Goal: Task Accomplishment & Management: Complete application form

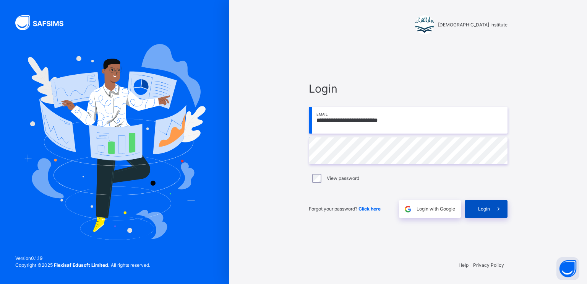
click at [500, 207] on icon at bounding box center [499, 209] width 8 height 9
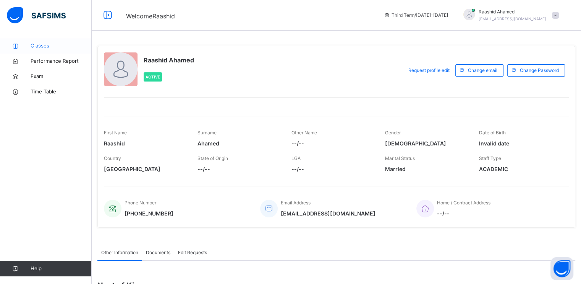
click at [44, 48] on span "Classes" at bounding box center [61, 46] width 61 height 8
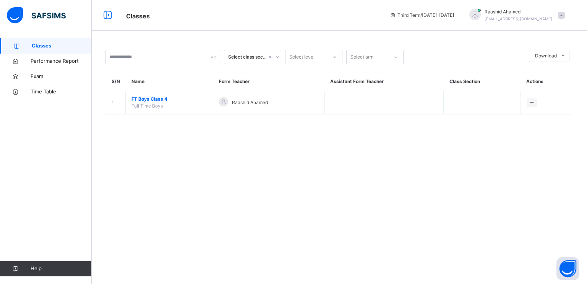
click at [239, 104] on span "Raashid Ahamed" at bounding box center [250, 102] width 36 height 7
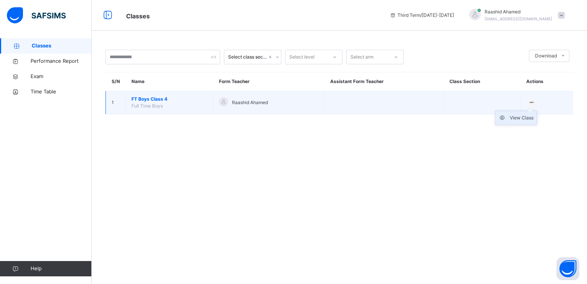
click at [513, 121] on div "View Class" at bounding box center [522, 118] width 24 height 8
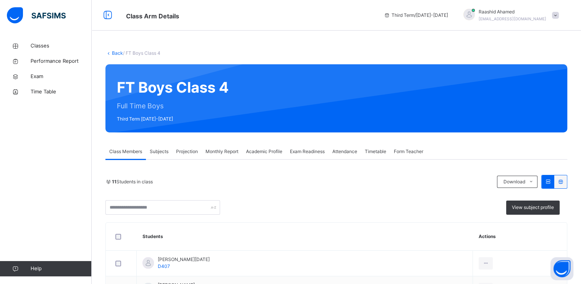
scroll to position [58, 0]
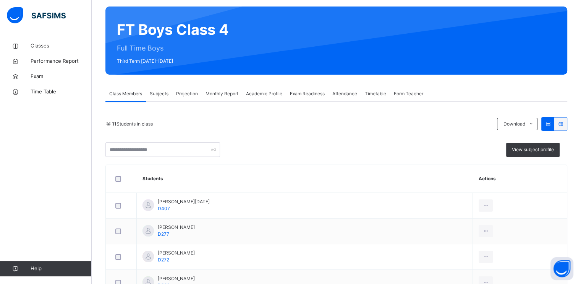
click at [194, 93] on span "Projection" at bounding box center [187, 93] width 22 height 7
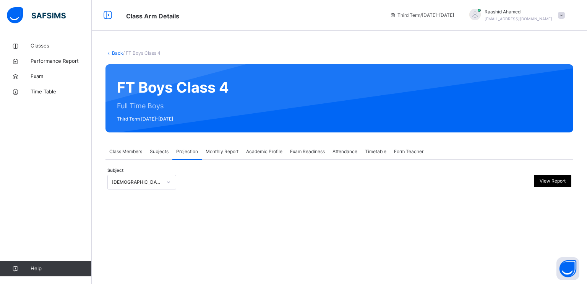
click at [151, 185] on div "[DEMOGRAPHIC_DATA] Reading" at bounding box center [135, 182] width 54 height 12
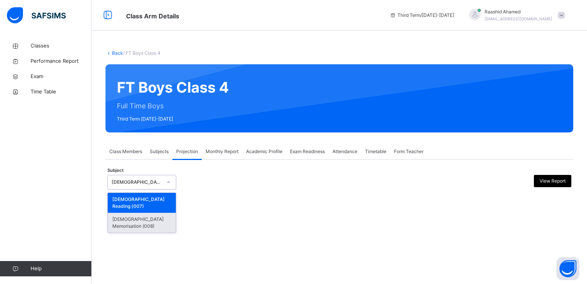
click at [144, 213] on div "[DEMOGRAPHIC_DATA] Memorisation (008)" at bounding box center [142, 223] width 68 height 20
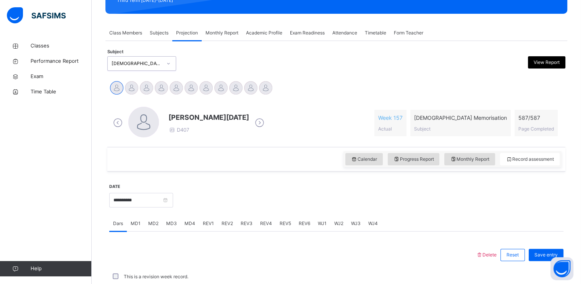
scroll to position [119, 0]
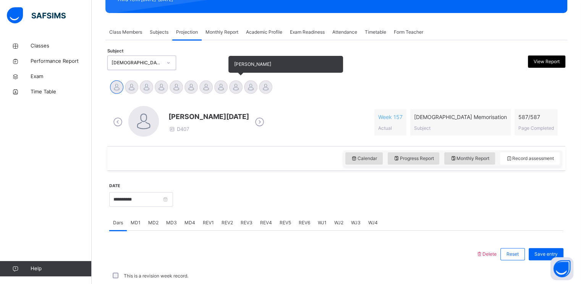
click at [237, 82] on div at bounding box center [235, 86] width 13 height 13
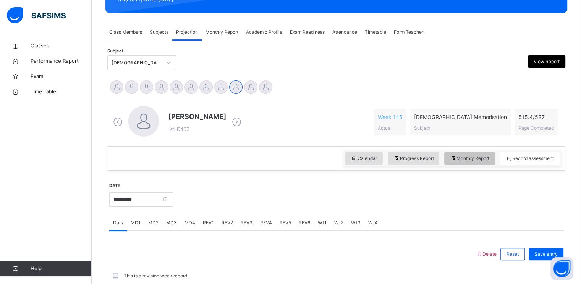
click at [470, 160] on span "Monthly Report" at bounding box center [469, 158] width 39 height 7
select select "****"
select select "*"
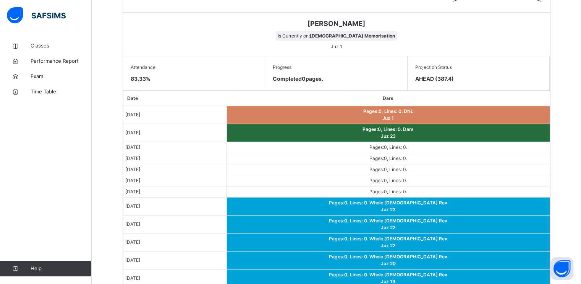
scroll to position [387, 0]
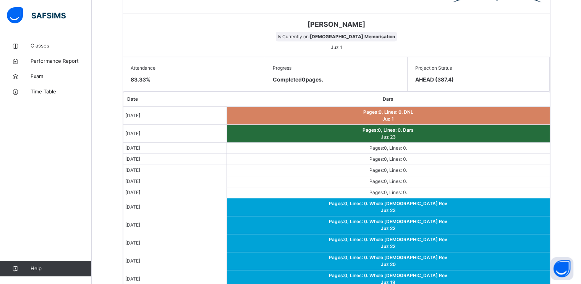
click at [416, 140] on td "Pages: 0 , Lines: 0 . Dars Juz 23" at bounding box center [388, 134] width 323 height 18
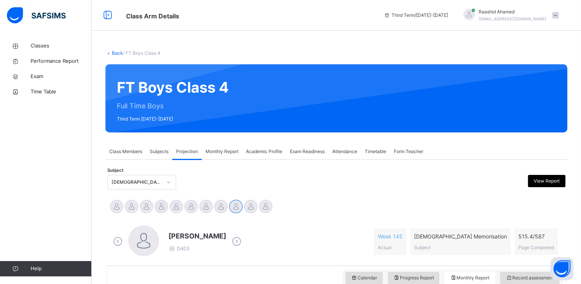
scroll to position [61, 0]
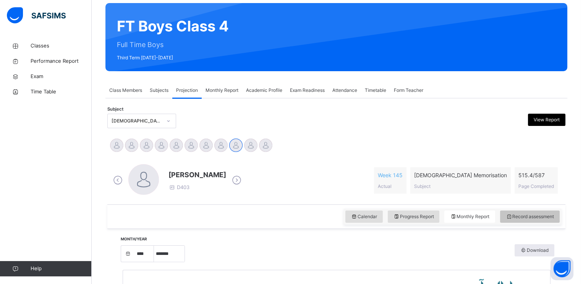
click at [541, 214] on span "Record assessment" at bounding box center [530, 216] width 48 height 7
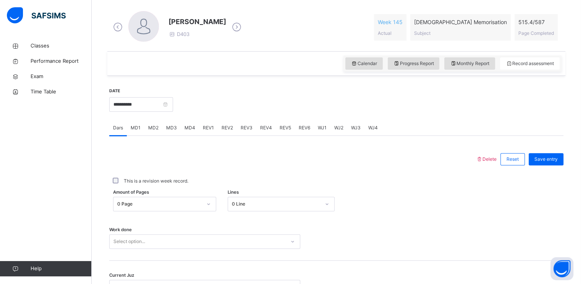
scroll to position [223, 0]
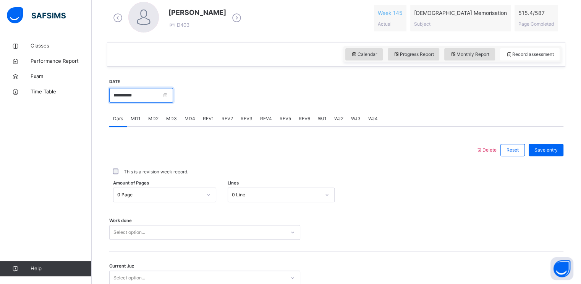
click at [160, 91] on input "**********" at bounding box center [141, 95] width 64 height 15
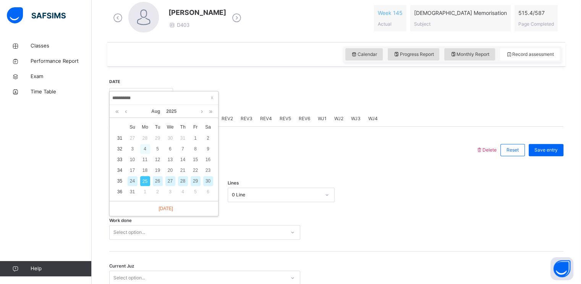
click at [145, 146] on div "4" at bounding box center [145, 149] width 10 height 10
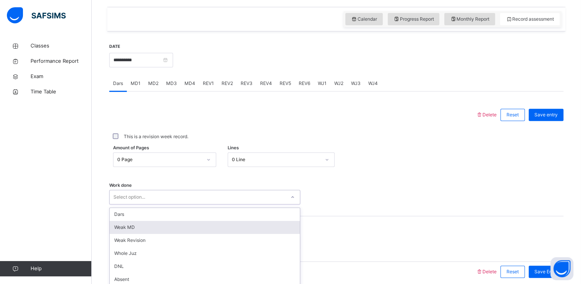
scroll to position [291, 0]
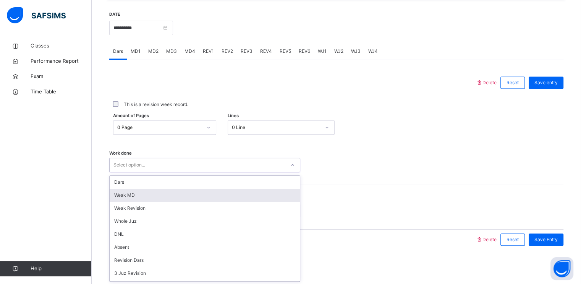
click at [181, 172] on div "option [PERSON_NAME] MD focused, 2 of 16. 16 results available. Use Up and Down…" at bounding box center [204, 165] width 191 height 15
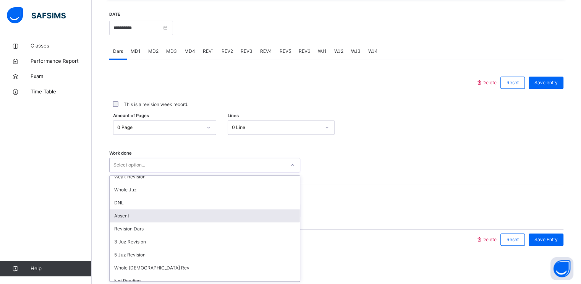
scroll to position [39, 0]
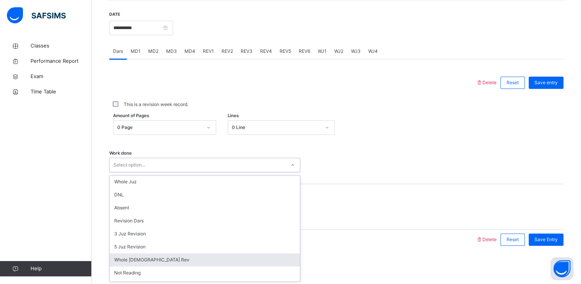
click at [147, 259] on div "Whole [DEMOGRAPHIC_DATA] Rev" at bounding box center [205, 259] width 190 height 13
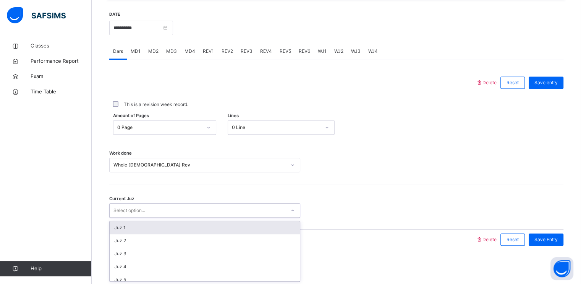
click at [135, 204] on div "Select option..." at bounding box center [204, 210] width 191 height 15
click at [178, 216] on div "Select option..." at bounding box center [204, 210] width 191 height 15
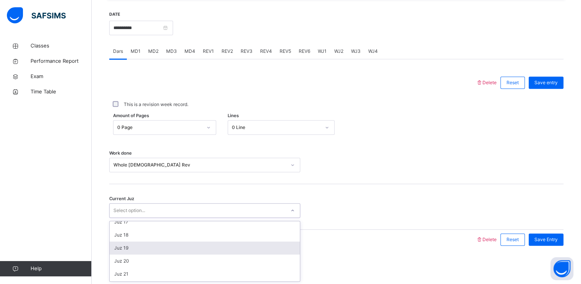
scroll to position [224, 0]
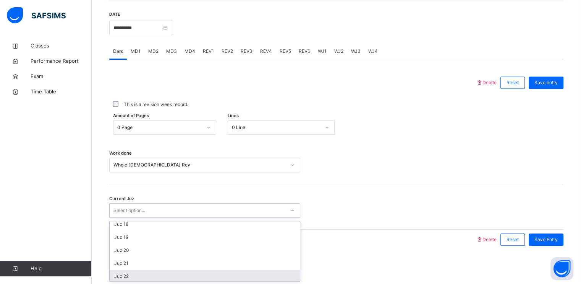
click at [130, 274] on div "Juz 22" at bounding box center [205, 276] width 190 height 13
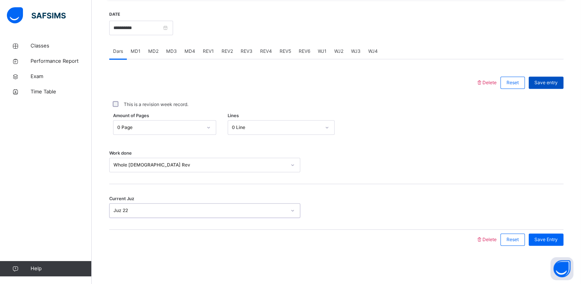
click at [558, 85] on span "Save entry" at bounding box center [546, 82] width 23 height 7
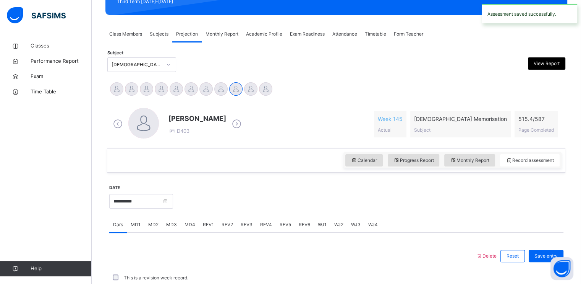
scroll to position [291, 0]
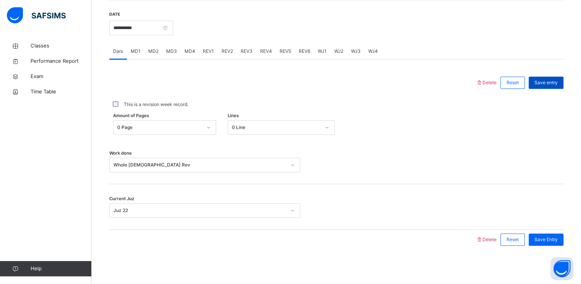
click at [543, 84] on span "Save entry" at bounding box center [546, 82] width 23 height 7
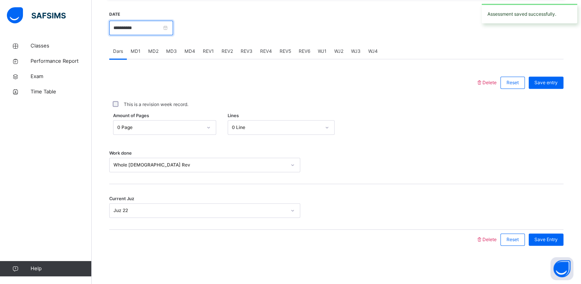
click at [128, 23] on input "**********" at bounding box center [141, 28] width 64 height 15
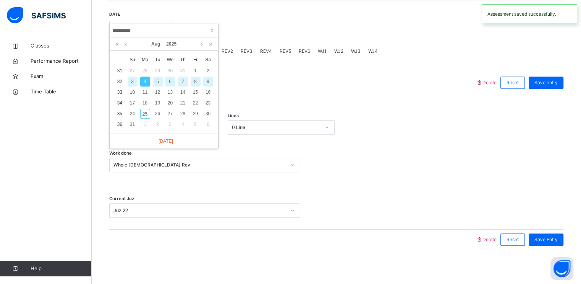
click at [158, 81] on div "5" at bounding box center [158, 81] width 10 height 10
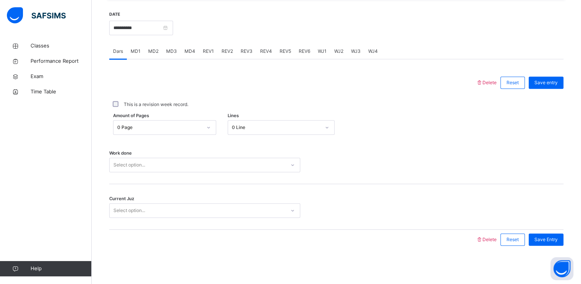
click at [171, 167] on div "Select option..." at bounding box center [198, 165] width 176 height 12
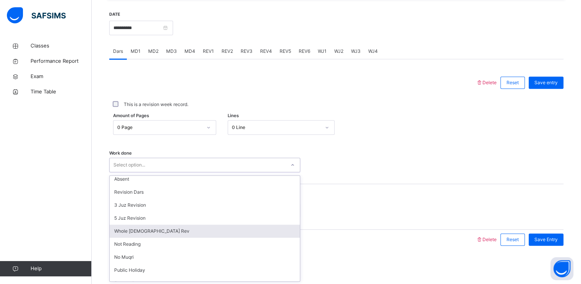
drag, startPoint x: 147, startPoint y: 237, endPoint x: 139, endPoint y: 229, distance: 10.8
click at [139, 229] on div "Dars Weak MD Weak Revision Whole Juz DNL Absent Revision Dars 3 Juz Revision 5 …" at bounding box center [205, 228] width 190 height 106
click at [139, 229] on div "Whole [DEMOGRAPHIC_DATA] Rev" at bounding box center [205, 230] width 190 height 13
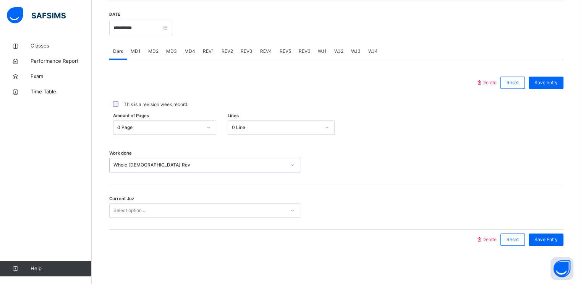
click at [130, 207] on div "Select option..." at bounding box center [130, 210] width 32 height 15
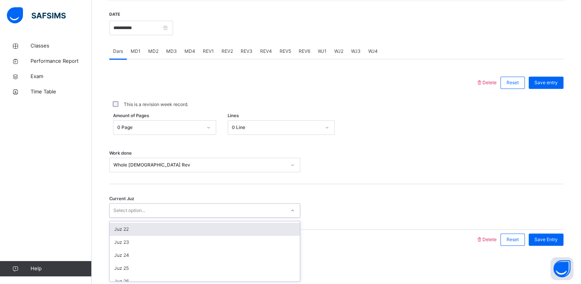
scroll to position [271, 0]
click at [132, 230] on div "Juz 22" at bounding box center [205, 229] width 190 height 13
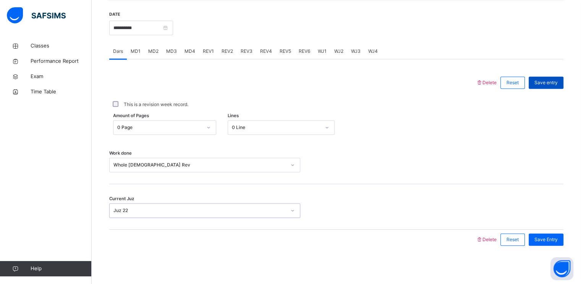
click at [558, 81] on span "Save entry" at bounding box center [546, 82] width 23 height 7
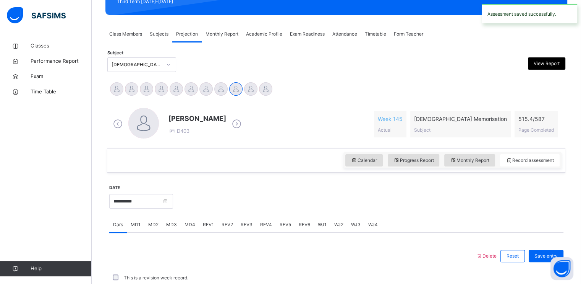
scroll to position [291, 0]
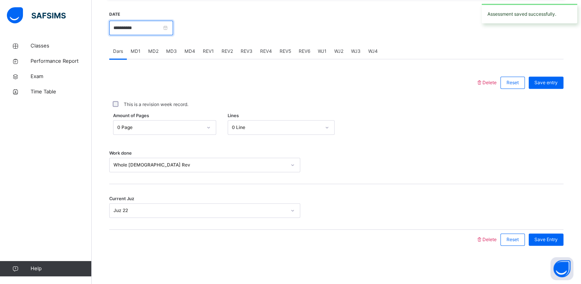
click at [140, 26] on input "**********" at bounding box center [141, 28] width 64 height 15
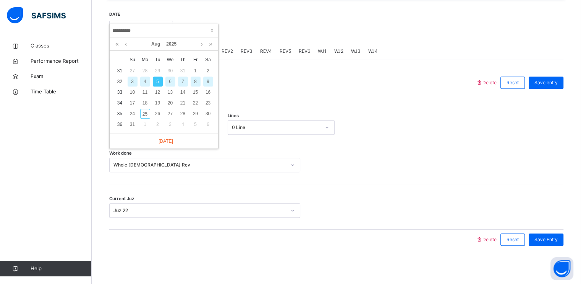
click at [170, 78] on div "6" at bounding box center [171, 81] width 10 height 10
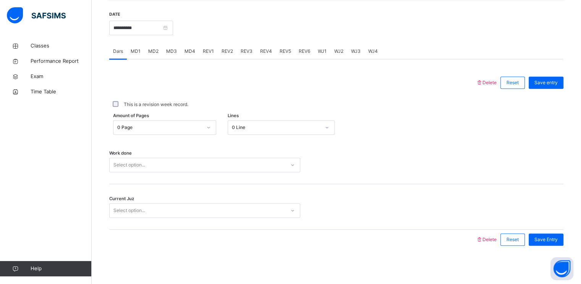
click at [159, 169] on div "Select option..." at bounding box center [198, 165] width 176 height 12
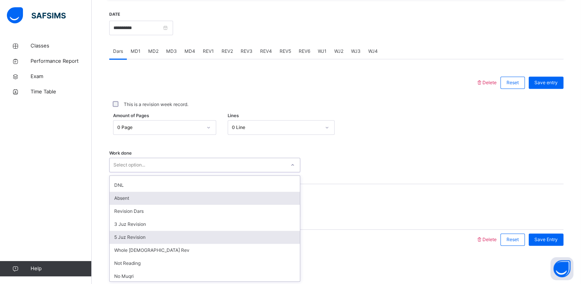
scroll to position [50, 0]
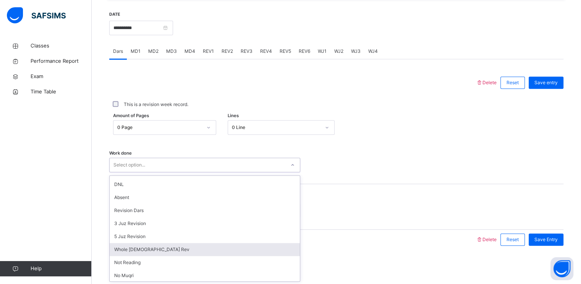
click at [142, 248] on div "Whole [DEMOGRAPHIC_DATA] Rev" at bounding box center [205, 249] width 190 height 13
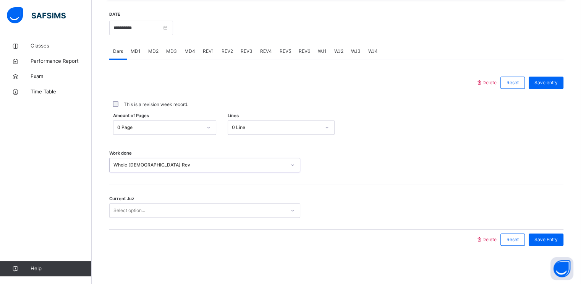
click at [137, 209] on div "Select option..." at bounding box center [130, 210] width 32 height 15
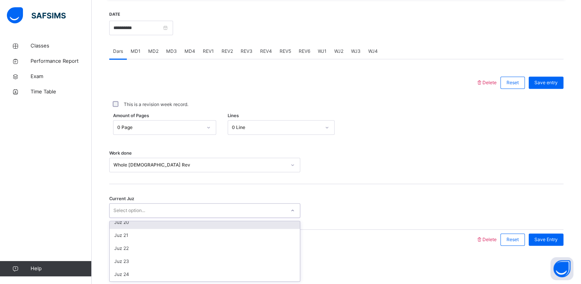
scroll to position [252, 0]
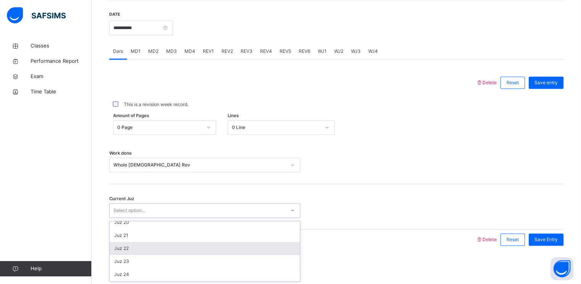
click at [132, 250] on div "Juz 22" at bounding box center [205, 248] width 190 height 13
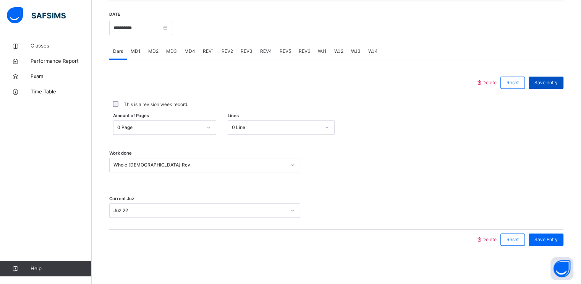
click at [557, 80] on span "Save entry" at bounding box center [546, 82] width 23 height 7
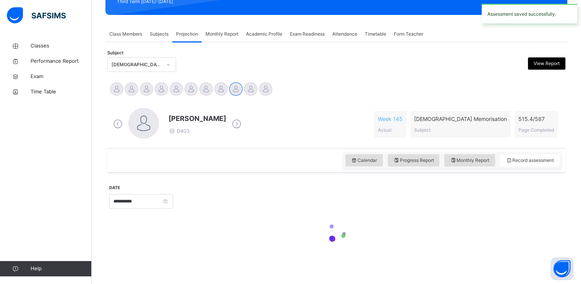
scroll to position [291, 0]
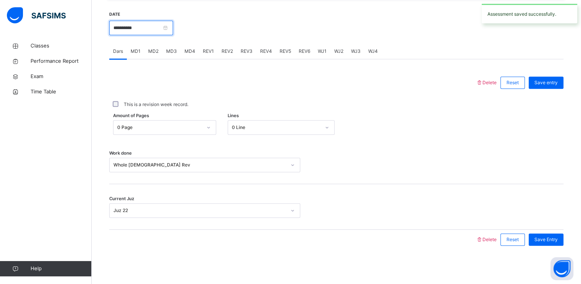
click at [161, 25] on input "**********" at bounding box center [141, 28] width 64 height 15
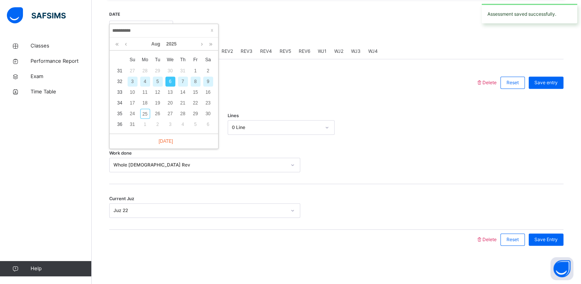
click at [183, 80] on div "7" at bounding box center [183, 81] width 10 height 10
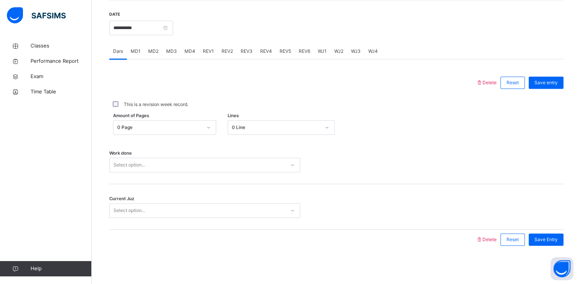
click at [158, 171] on div "Select option..." at bounding box center [204, 165] width 191 height 15
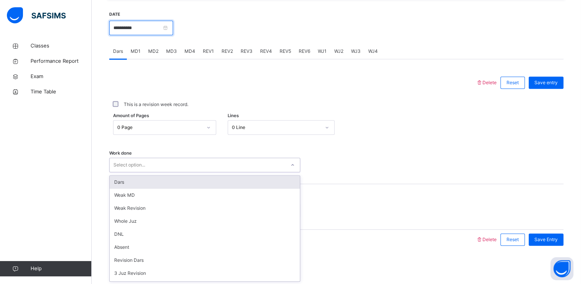
click at [150, 30] on input "**********" at bounding box center [141, 28] width 64 height 15
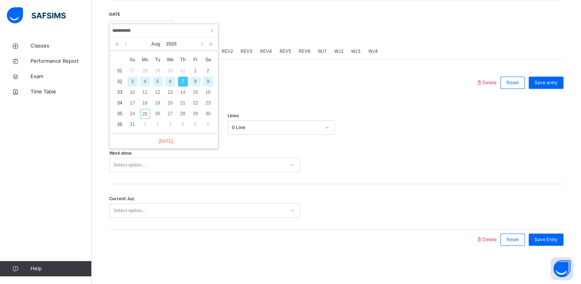
click at [168, 82] on div "6" at bounding box center [171, 81] width 10 height 10
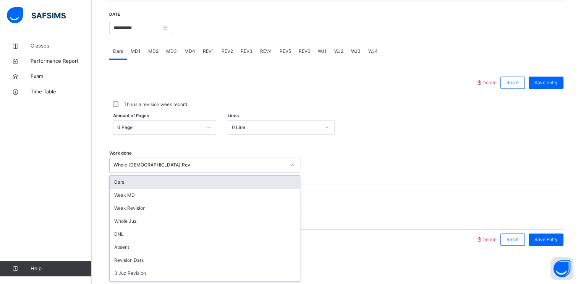
click at [143, 170] on div "Whole [DEMOGRAPHIC_DATA] Rev" at bounding box center [204, 165] width 191 height 15
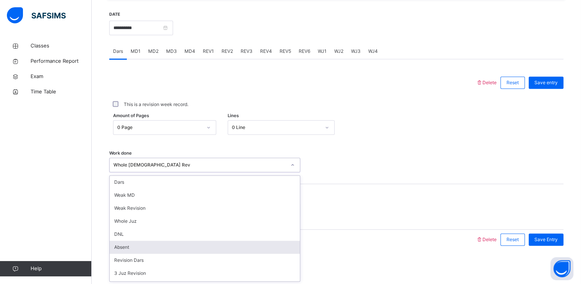
click at [156, 248] on div "Absent" at bounding box center [205, 246] width 190 height 13
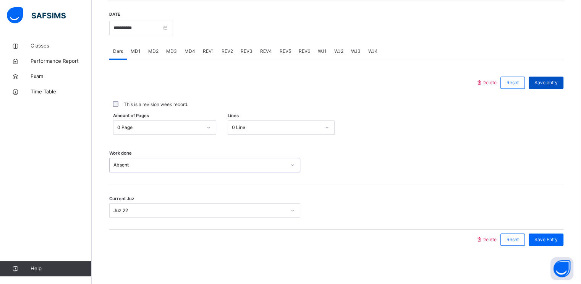
click at [547, 83] on span "Save entry" at bounding box center [546, 82] width 23 height 7
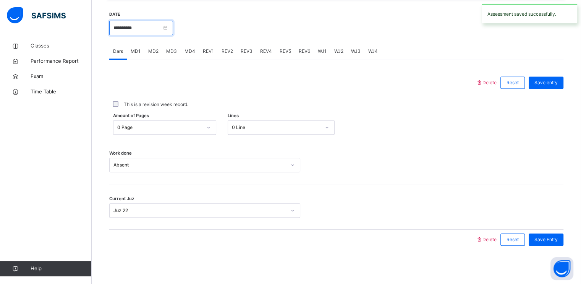
click at [159, 23] on input "**********" at bounding box center [141, 28] width 64 height 15
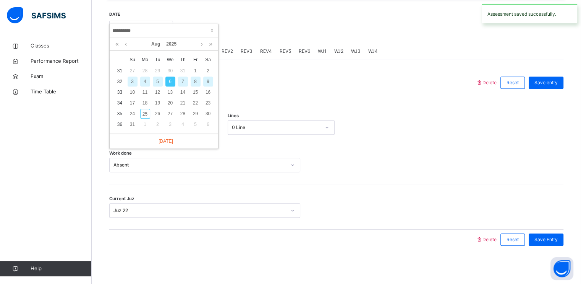
click at [182, 78] on div "7" at bounding box center [183, 81] width 10 height 10
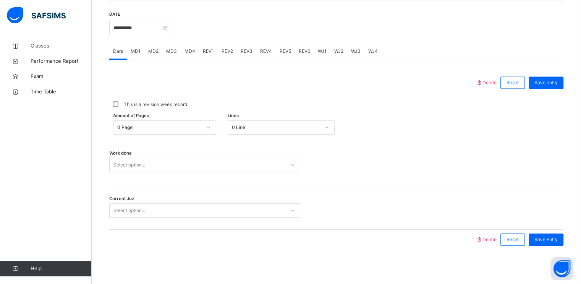
click at [127, 164] on div "Select option..." at bounding box center [130, 165] width 32 height 15
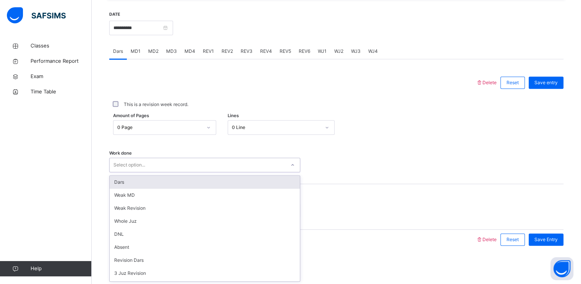
click at [191, 171] on div "Select option..." at bounding box center [204, 165] width 191 height 15
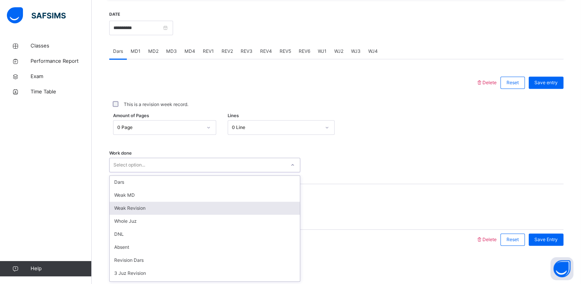
scroll to position [102, 0]
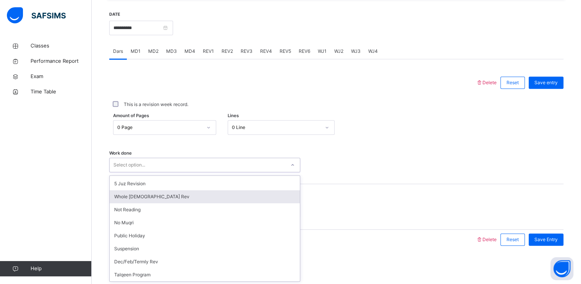
click at [153, 196] on div "Whole [DEMOGRAPHIC_DATA] Rev" at bounding box center [205, 196] width 190 height 13
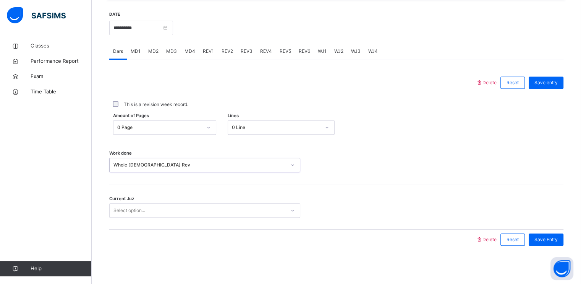
click at [127, 218] on div "Current Juz Select option..." at bounding box center [336, 206] width 455 height 45
click at [132, 212] on div "Select option..." at bounding box center [130, 210] width 32 height 15
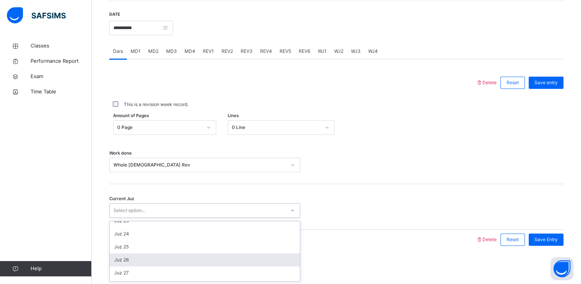
scroll to position [256, 0]
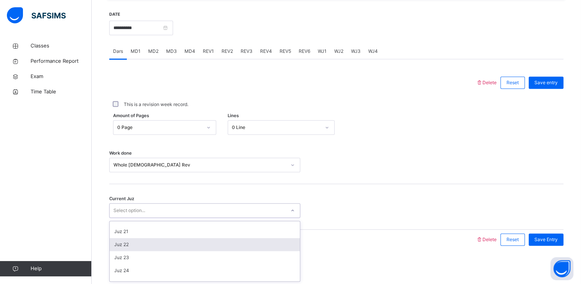
click at [131, 240] on div "Juz 22" at bounding box center [205, 244] width 190 height 13
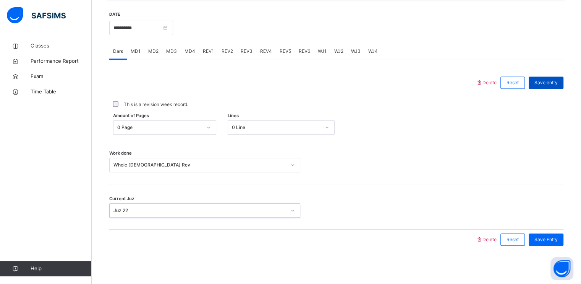
click at [558, 82] on span "Save entry" at bounding box center [546, 82] width 23 height 7
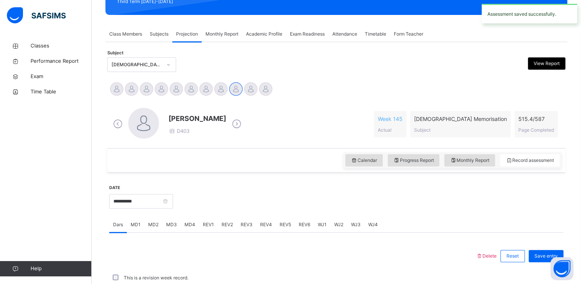
scroll to position [291, 0]
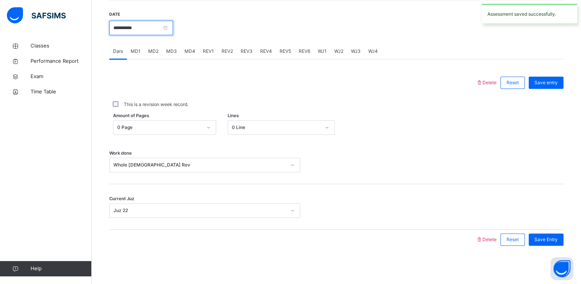
click at [134, 32] on input "**********" at bounding box center [141, 28] width 64 height 15
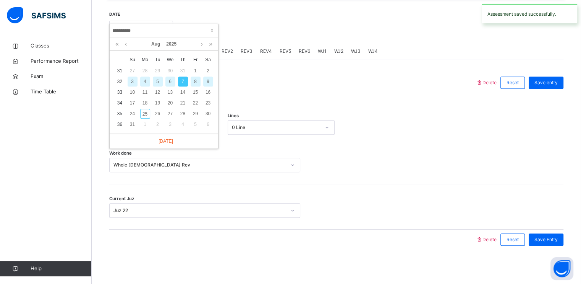
click at [195, 79] on div "8" at bounding box center [196, 81] width 10 height 10
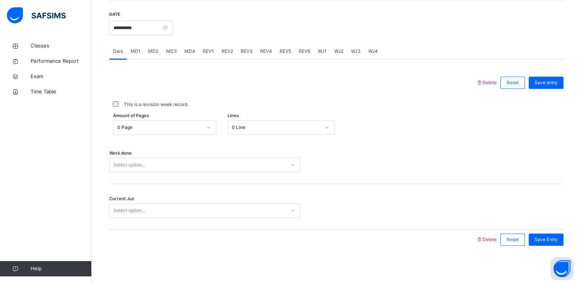
click at [154, 161] on div "Select option..." at bounding box center [198, 165] width 176 height 12
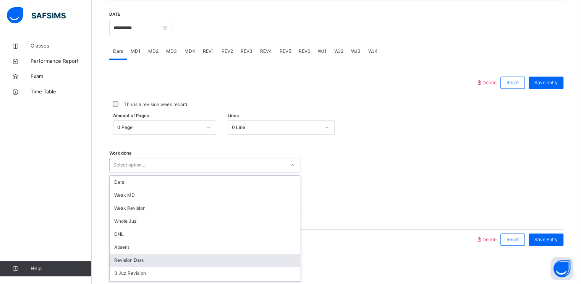
scroll to position [102, 0]
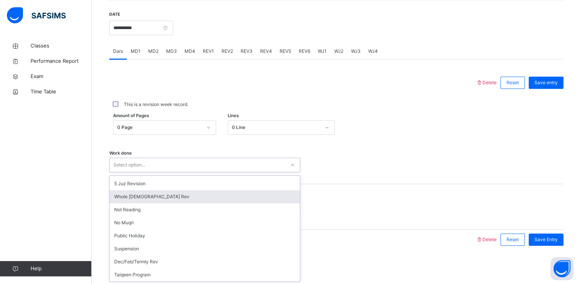
click at [175, 198] on div "Whole [DEMOGRAPHIC_DATA] Rev" at bounding box center [205, 196] width 190 height 13
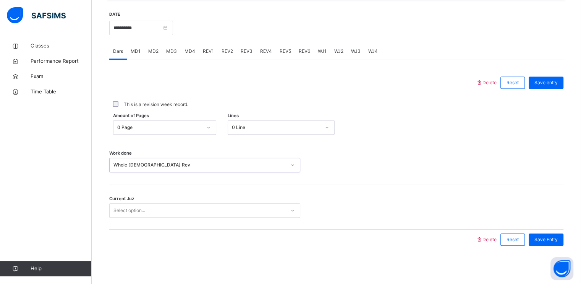
click at [158, 211] on div "Select option..." at bounding box center [198, 211] width 176 height 12
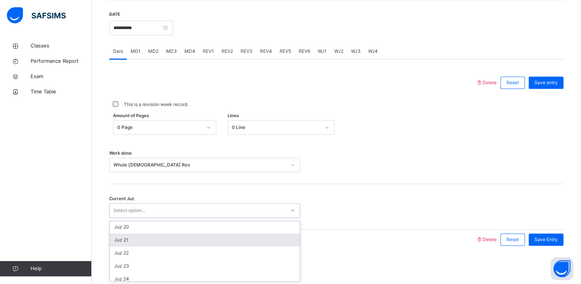
click at [158, 240] on div "Juz 21" at bounding box center [205, 239] width 190 height 13
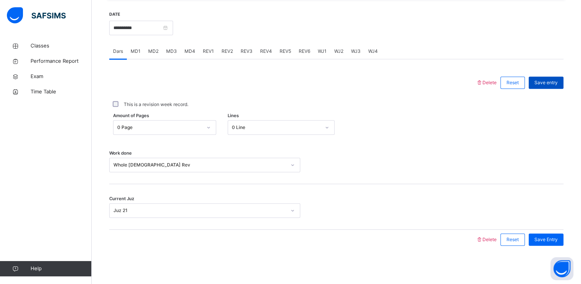
click at [560, 76] on div "Save entry" at bounding box center [546, 82] width 35 height 12
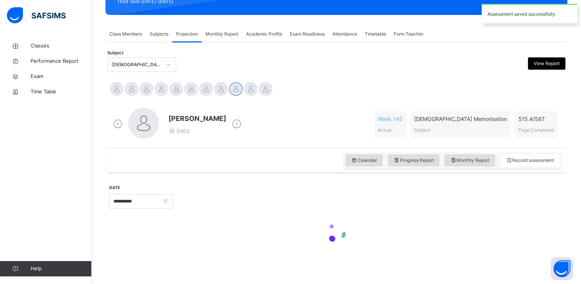
scroll to position [291, 0]
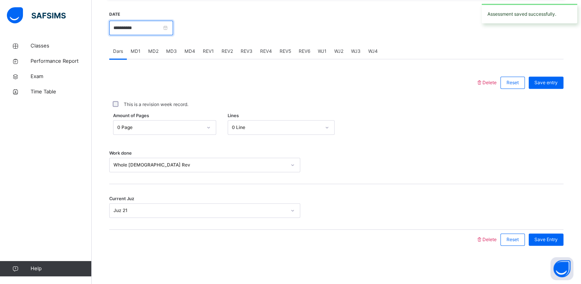
click at [145, 34] on input "**********" at bounding box center [141, 28] width 64 height 15
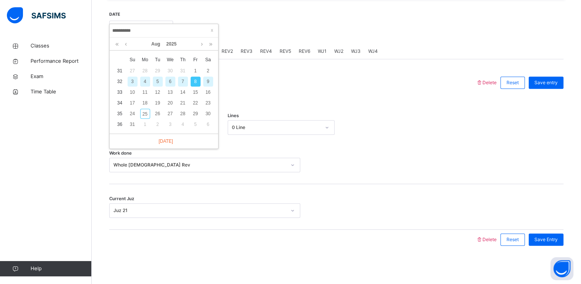
click at [210, 80] on div "9" at bounding box center [208, 81] width 10 height 10
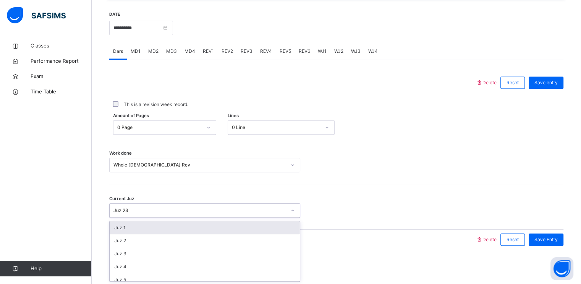
click at [139, 210] on div "Juz 23" at bounding box center [200, 210] width 173 height 7
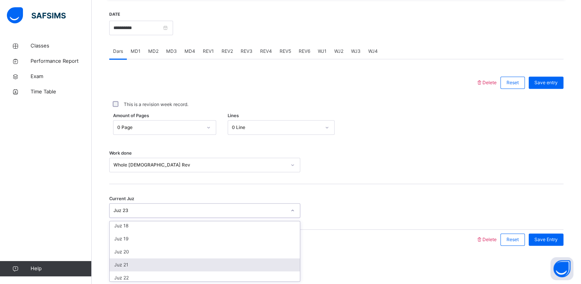
click at [144, 264] on div "Juz 21" at bounding box center [205, 264] width 190 height 13
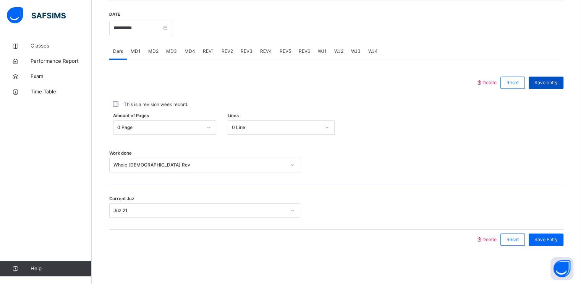
click at [549, 80] on span "Save entry" at bounding box center [546, 82] width 23 height 7
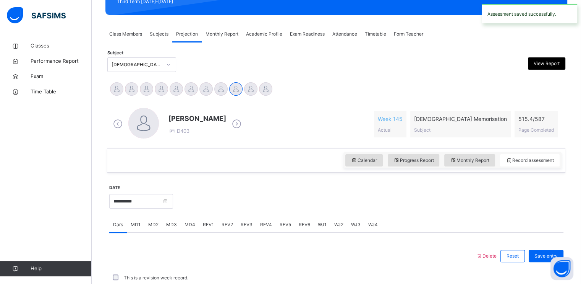
scroll to position [291, 0]
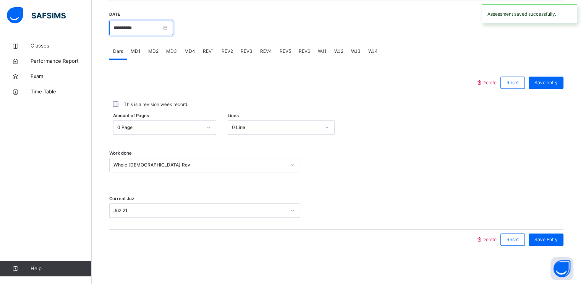
click at [143, 31] on input "**********" at bounding box center [141, 28] width 64 height 15
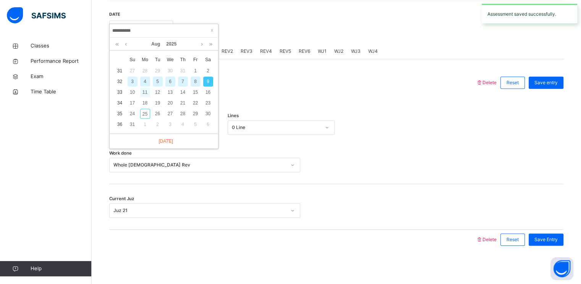
click at [145, 94] on div "11" at bounding box center [145, 92] width 10 height 10
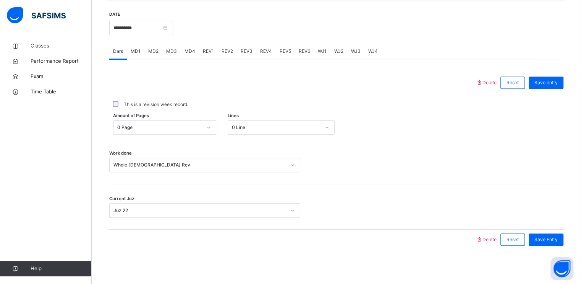
click at [136, 213] on div "Juz 22" at bounding box center [200, 210] width 173 height 7
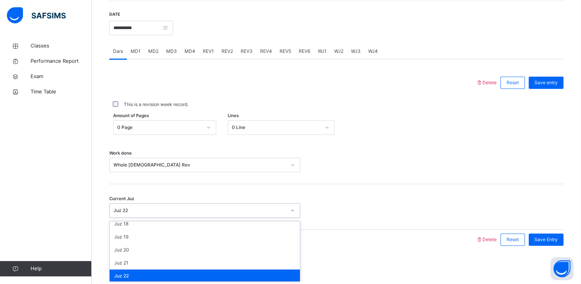
scroll to position [226, 0]
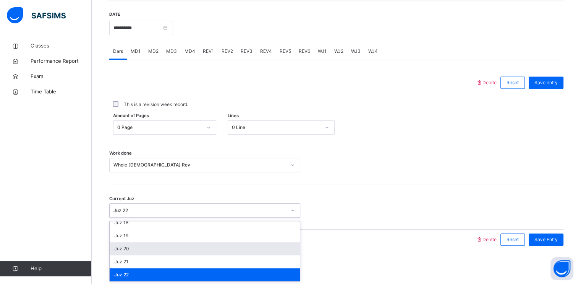
click at [145, 249] on div "Juz 20" at bounding box center [205, 248] width 190 height 13
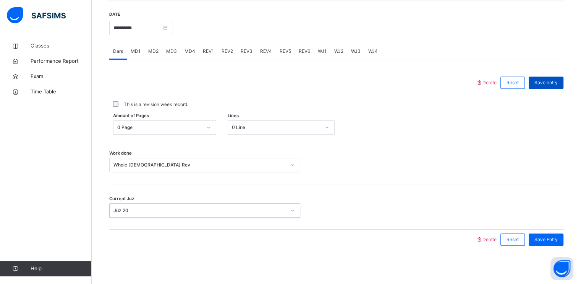
click at [555, 83] on span "Save entry" at bounding box center [546, 82] width 23 height 7
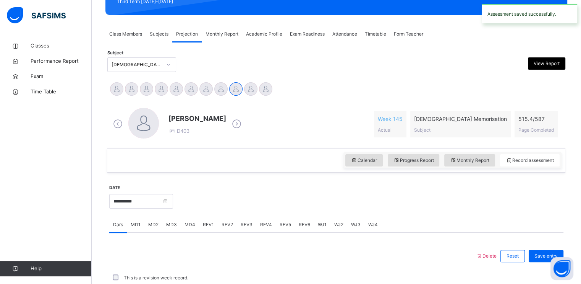
scroll to position [291, 0]
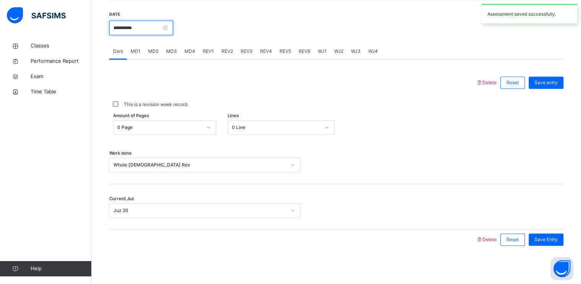
click at [147, 23] on input "**********" at bounding box center [141, 28] width 64 height 15
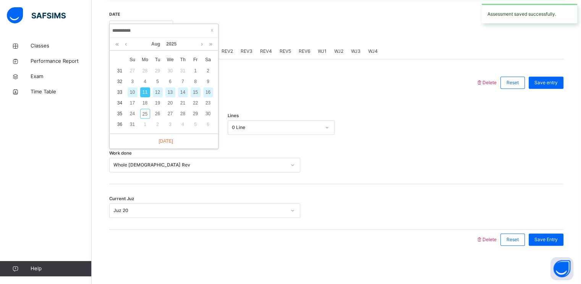
click at [158, 91] on div "12" at bounding box center [158, 92] width 10 height 10
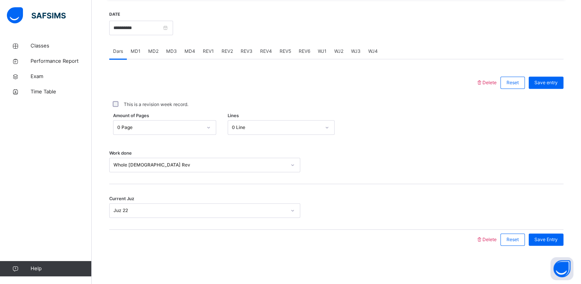
click at [133, 206] on div "Juz 22" at bounding box center [198, 211] width 176 height 12
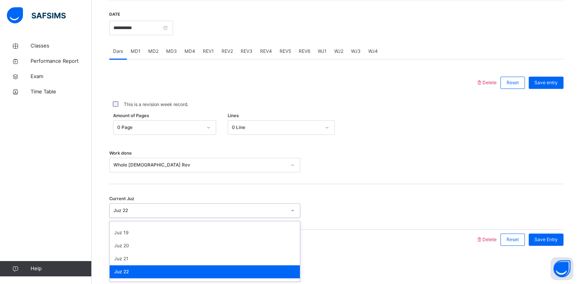
scroll to position [237, 0]
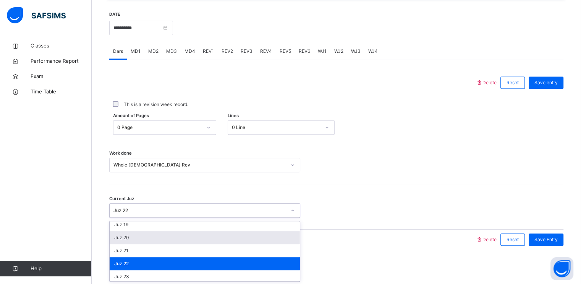
click at [139, 237] on div "Juz 20" at bounding box center [205, 237] width 190 height 13
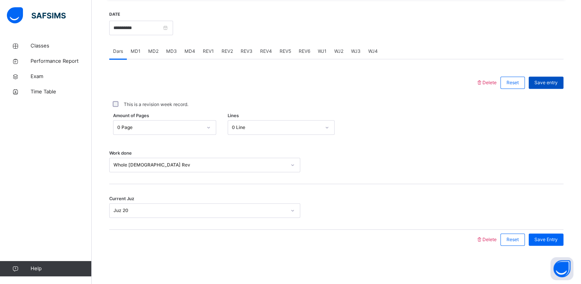
click at [546, 84] on span "Save entry" at bounding box center [546, 82] width 23 height 7
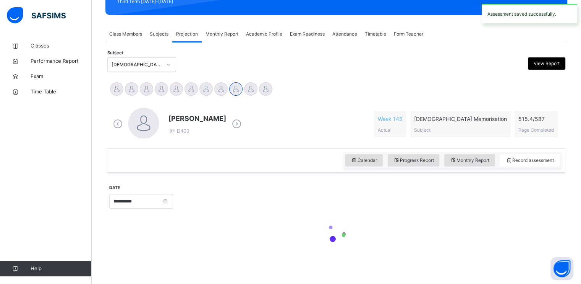
scroll to position [291, 0]
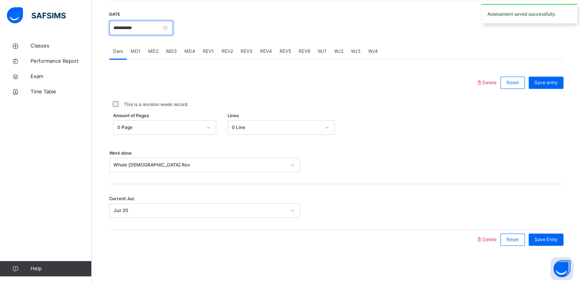
click at [144, 32] on input "**********" at bounding box center [141, 28] width 64 height 15
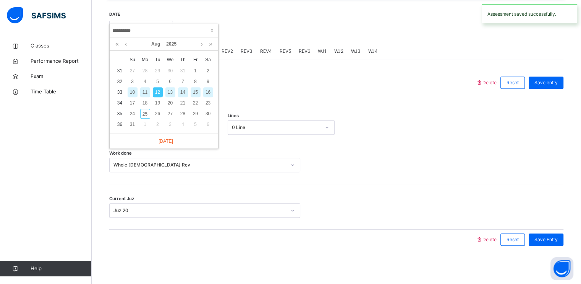
click at [170, 93] on div "13" at bounding box center [171, 92] width 10 height 10
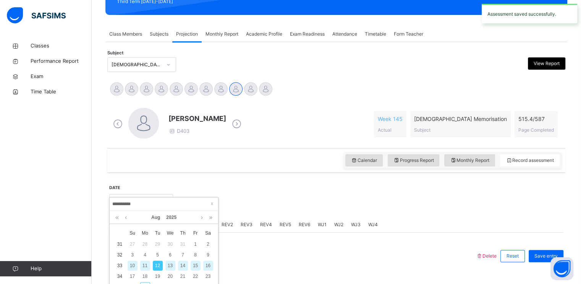
click at [170, 93] on div "[PERSON_NAME]" at bounding box center [176, 89] width 15 height 17
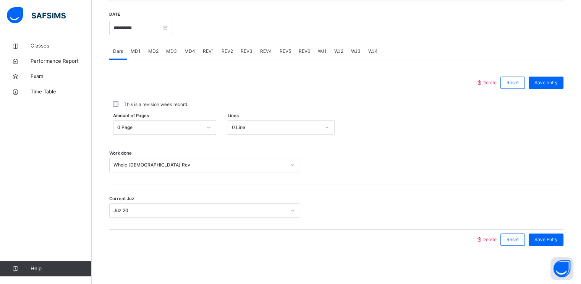
click at [135, 214] on div "Juz 20" at bounding box center [198, 211] width 176 height 12
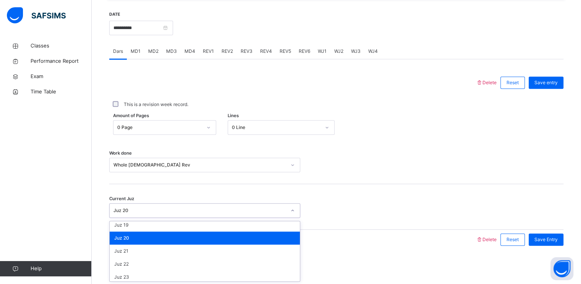
scroll to position [236, 0]
click at [132, 223] on div "Juz 19" at bounding box center [205, 225] width 190 height 13
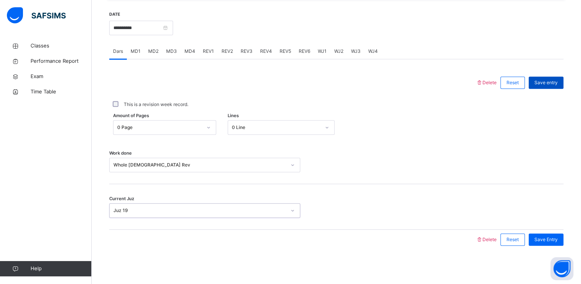
click at [551, 85] on span "Save entry" at bounding box center [546, 82] width 23 height 7
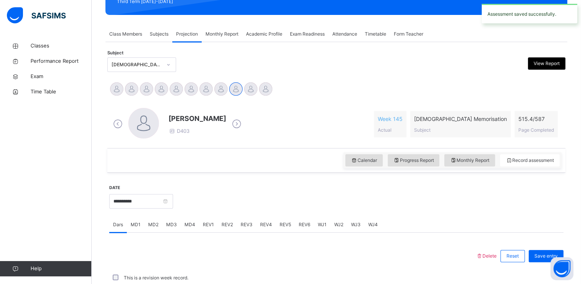
scroll to position [291, 0]
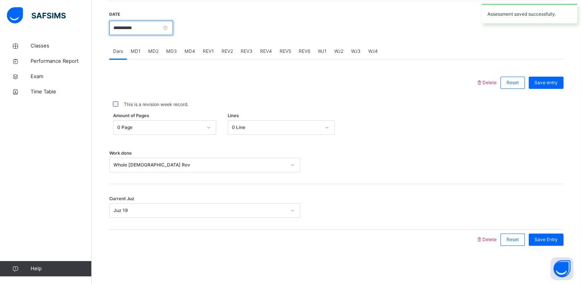
click at [153, 25] on input "**********" at bounding box center [141, 28] width 64 height 15
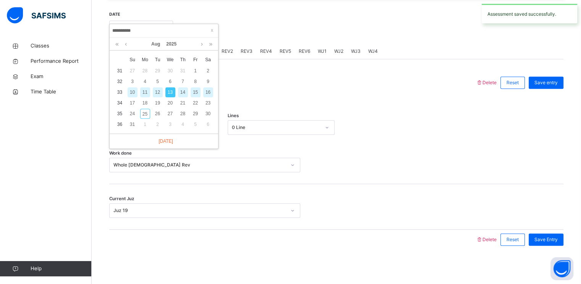
click at [182, 94] on div "14" at bounding box center [183, 92] width 10 height 10
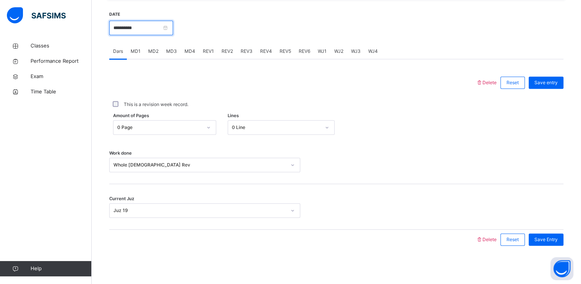
click at [156, 31] on input "**********" at bounding box center [141, 28] width 64 height 15
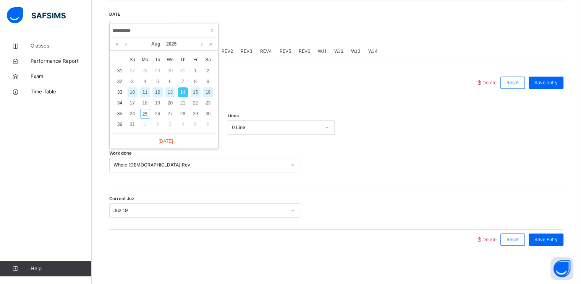
click at [197, 91] on div "15" at bounding box center [196, 92] width 10 height 10
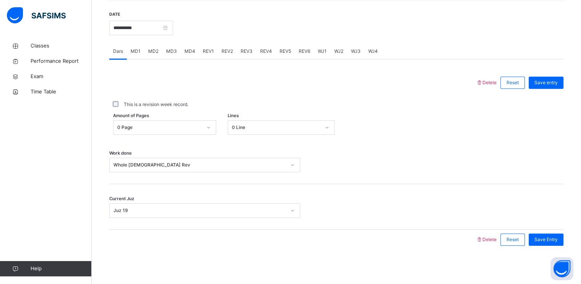
click at [133, 217] on div "Juz 19" at bounding box center [204, 210] width 191 height 15
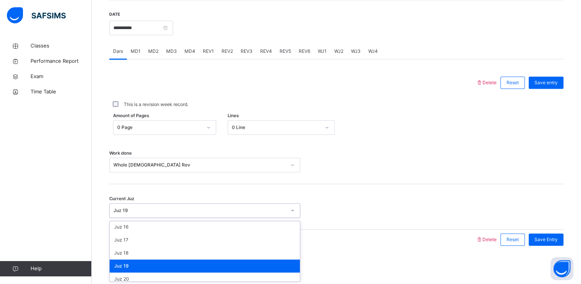
scroll to position [200, 0]
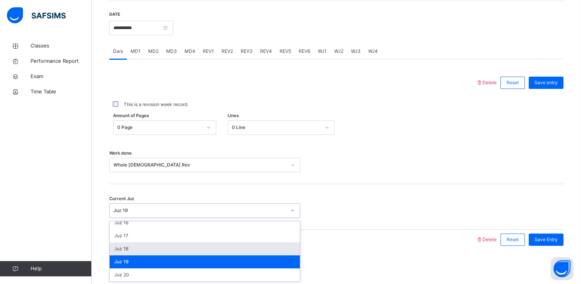
click at [143, 250] on div "Juz 18" at bounding box center [205, 248] width 190 height 13
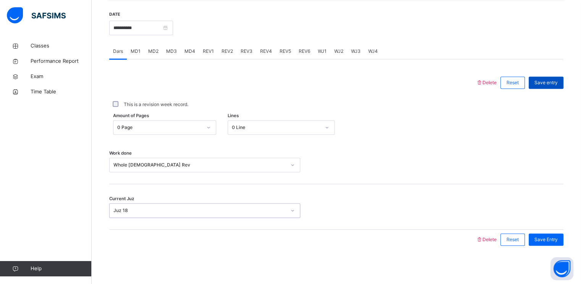
click at [558, 83] on span "Save entry" at bounding box center [546, 82] width 23 height 7
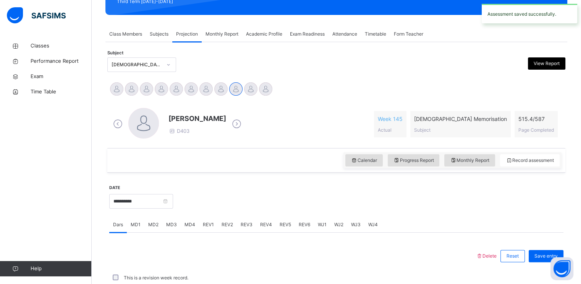
scroll to position [291, 0]
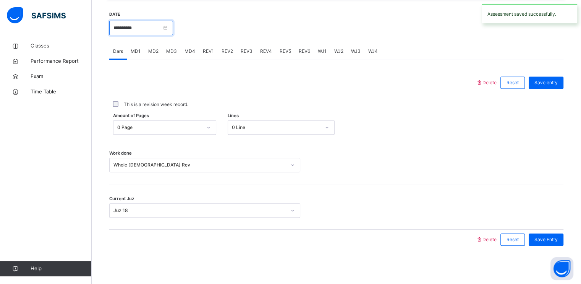
click at [156, 31] on input "**********" at bounding box center [141, 28] width 64 height 15
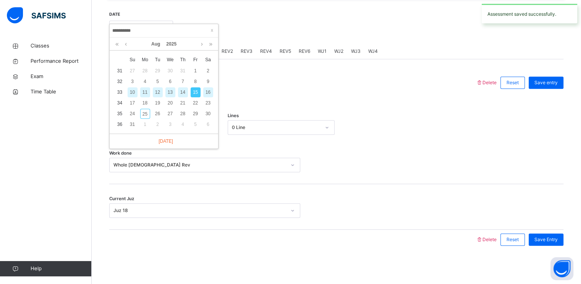
click at [208, 92] on div "16" at bounding box center [208, 92] width 10 height 10
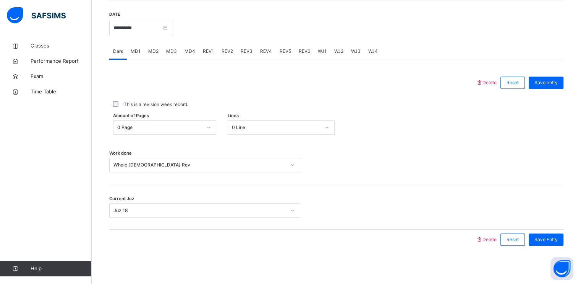
click at [164, 215] on div "Juz 18" at bounding box center [198, 211] width 176 height 12
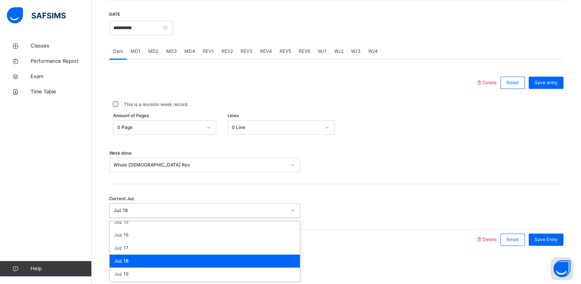
scroll to position [188, 0]
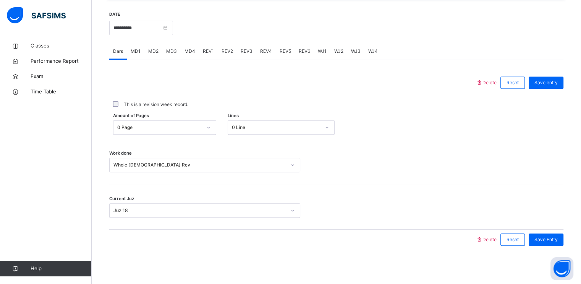
click at [348, 211] on div at bounding box center [336, 210] width 65 height 15
click at [555, 86] on span "Save entry" at bounding box center [546, 82] width 23 height 7
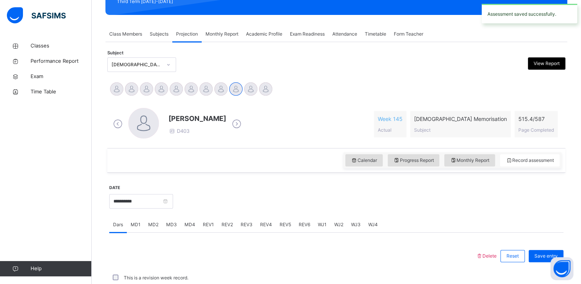
scroll to position [291, 0]
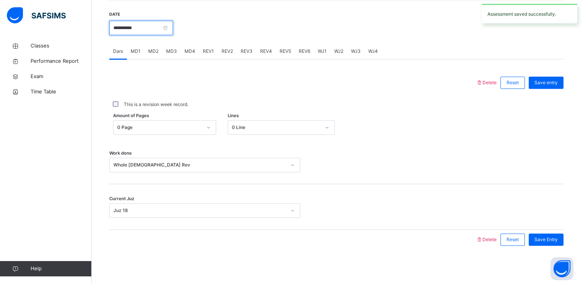
click at [140, 34] on input "**********" at bounding box center [141, 28] width 64 height 15
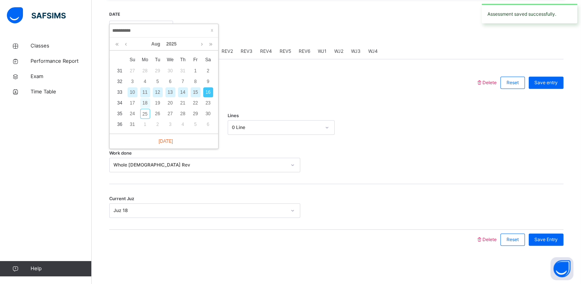
click at [144, 99] on div "18" at bounding box center [145, 103] width 10 height 10
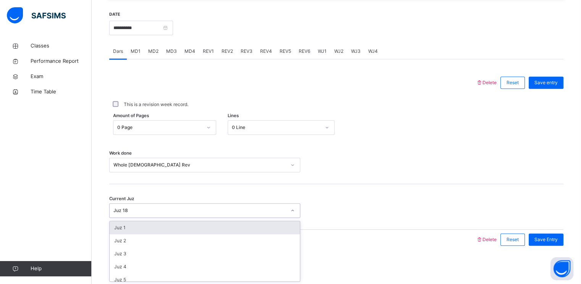
click at [135, 214] on div "Juz 18" at bounding box center [198, 211] width 176 height 12
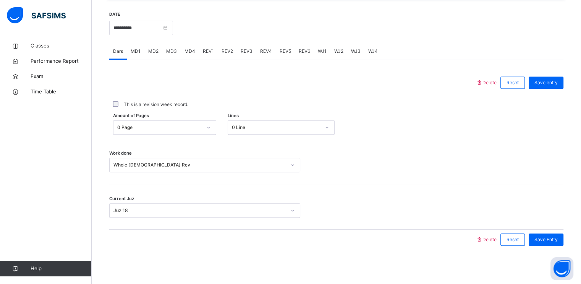
click at [149, 20] on div "**********" at bounding box center [141, 27] width 64 height 33
click at [150, 32] on input "**********" at bounding box center [141, 28] width 64 height 15
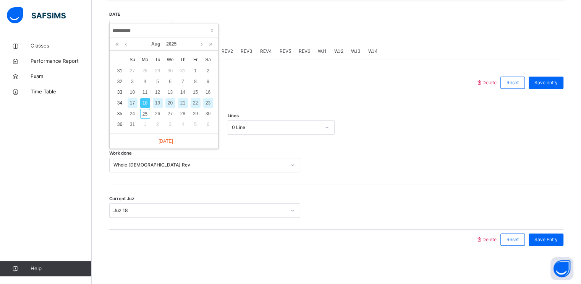
click at [159, 100] on div "19" at bounding box center [158, 103] width 10 height 10
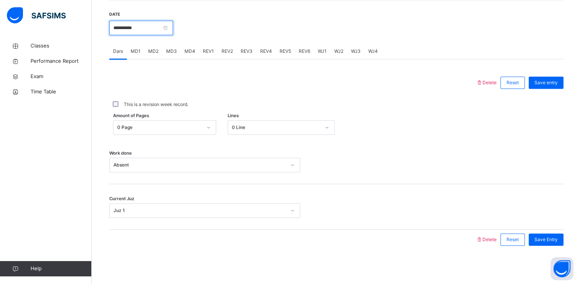
click at [144, 26] on input "**********" at bounding box center [141, 28] width 64 height 15
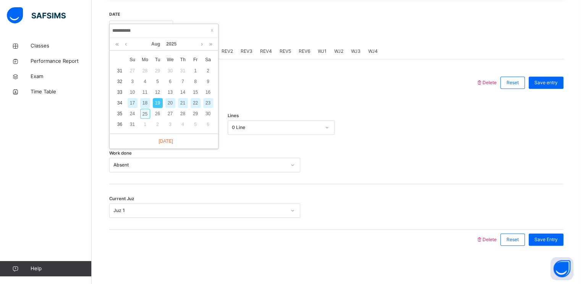
click at [145, 111] on div "25" at bounding box center [145, 114] width 10 height 10
type input "**********"
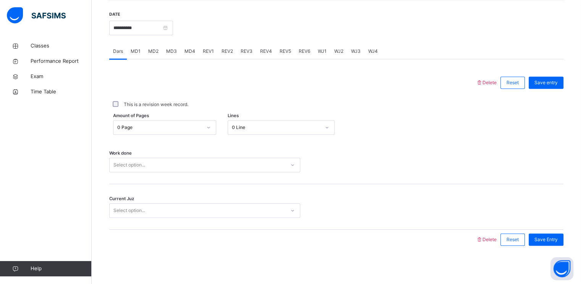
click at [146, 164] on div "Select option..." at bounding box center [198, 165] width 176 height 12
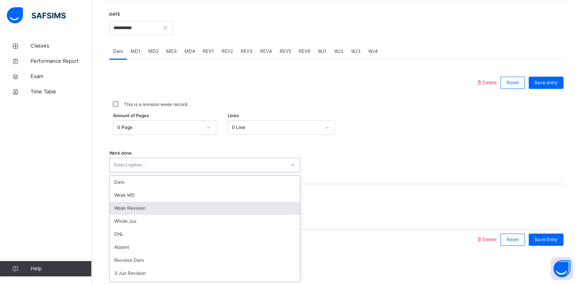
scroll to position [102, 0]
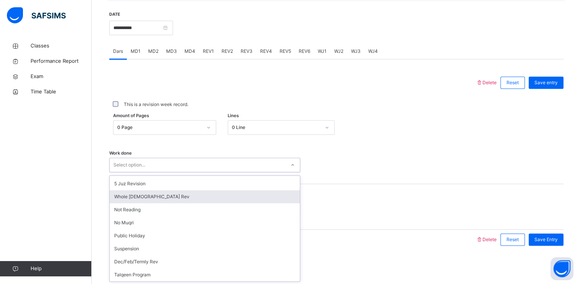
click at [137, 199] on div "Whole [DEMOGRAPHIC_DATA] Rev" at bounding box center [205, 196] width 190 height 13
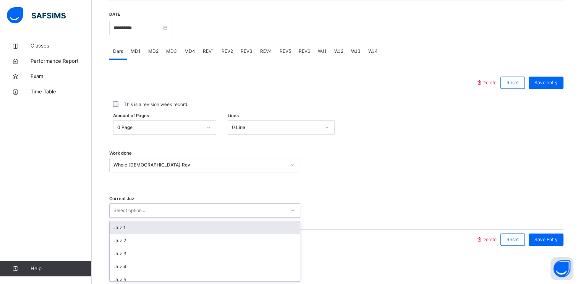
click at [125, 212] on div "Select option..." at bounding box center [130, 210] width 32 height 15
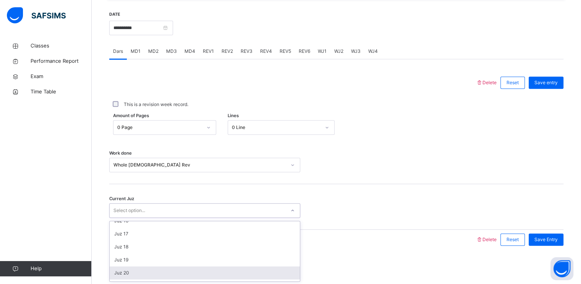
scroll to position [188, 0]
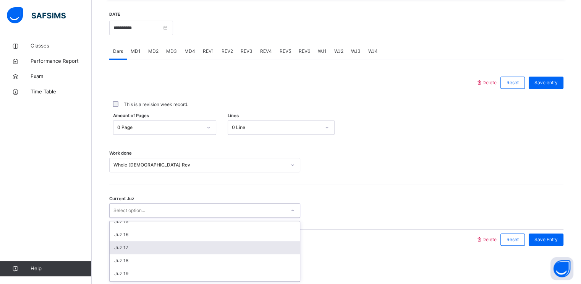
click at [132, 247] on div "Juz 17" at bounding box center [205, 247] width 190 height 13
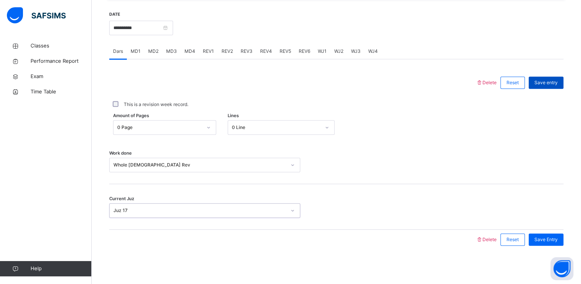
click at [542, 82] on span "Save entry" at bounding box center [546, 82] width 23 height 7
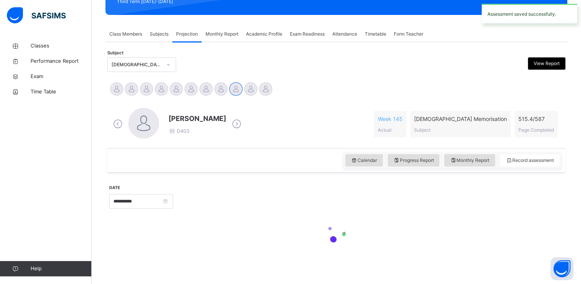
scroll to position [291, 0]
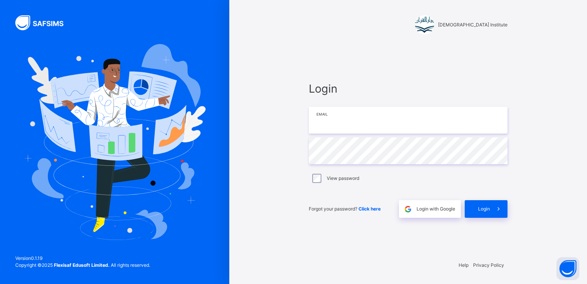
type input "**********"
